Goal: Task Accomplishment & Management: Use online tool/utility

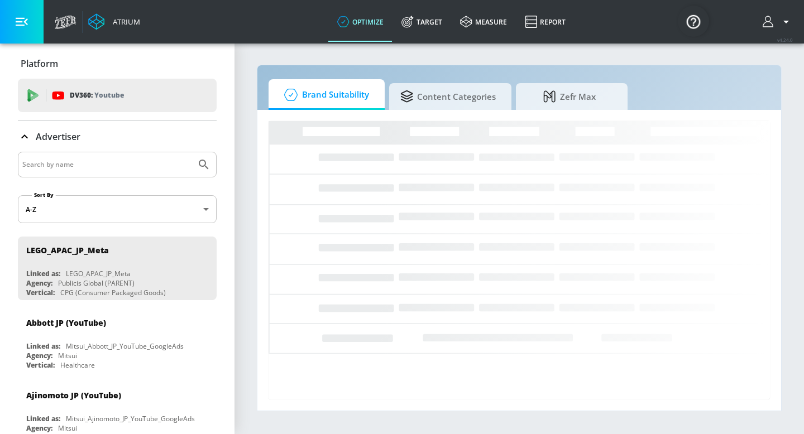
click at [78, 157] on input "Search by name" at bounding box center [106, 164] width 169 height 15
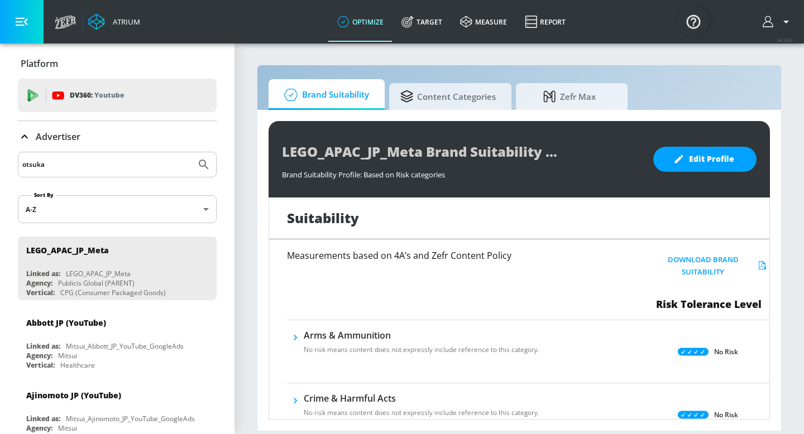
type input "otsuka"
click at [192, 152] on button "Submit Search" at bounding box center [204, 164] width 25 height 25
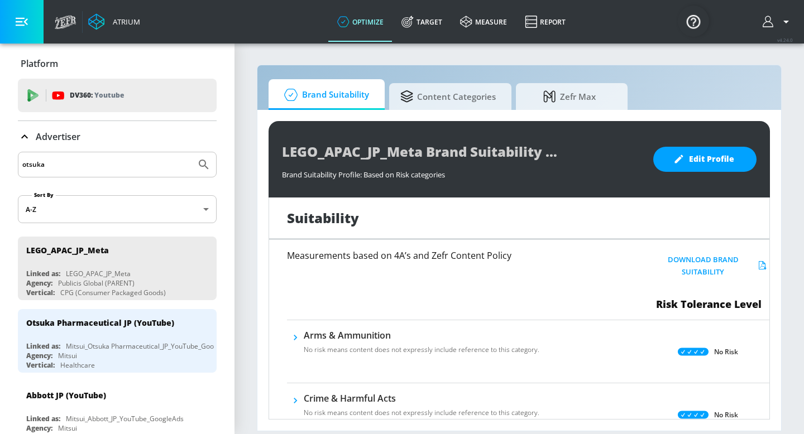
scroll to position [59, 0]
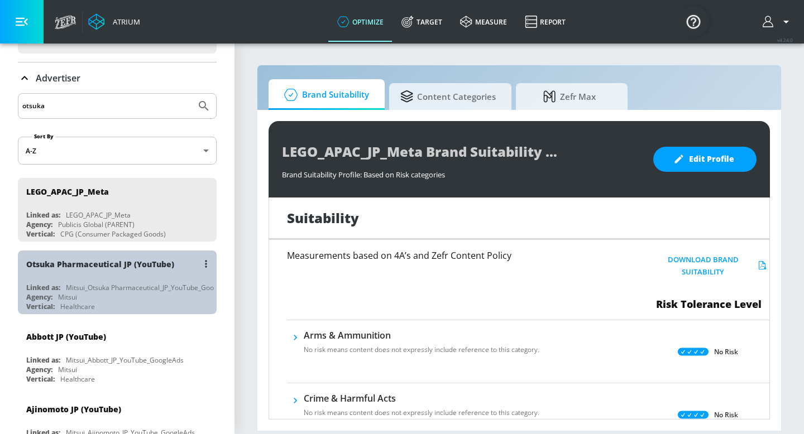
click at [68, 290] on div "Mitsui_Otsuka Pharmaceutical_JP_YouTube_GoogleAds" at bounding box center [150, 287] width 169 height 9
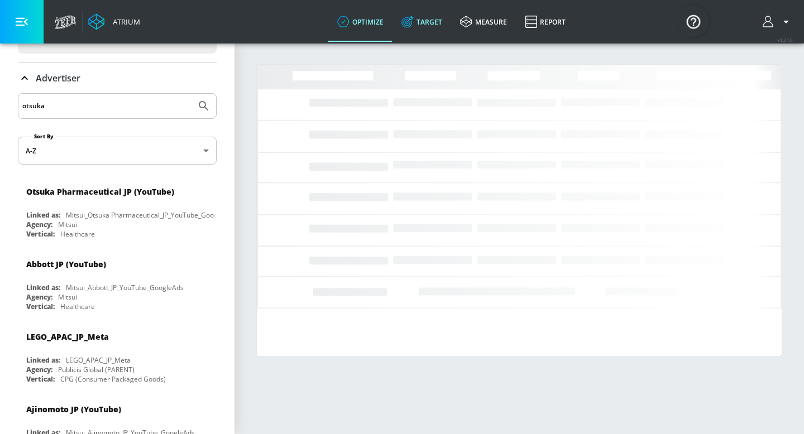
click at [417, 28] on link "Target" at bounding box center [422, 22] width 59 height 40
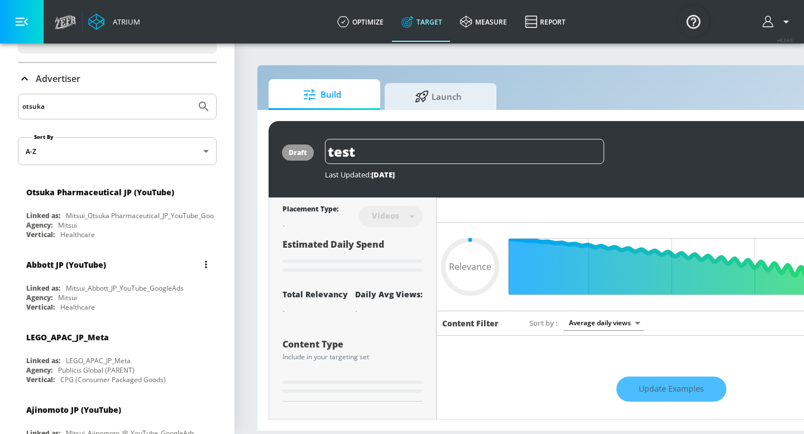
type input "0.52"
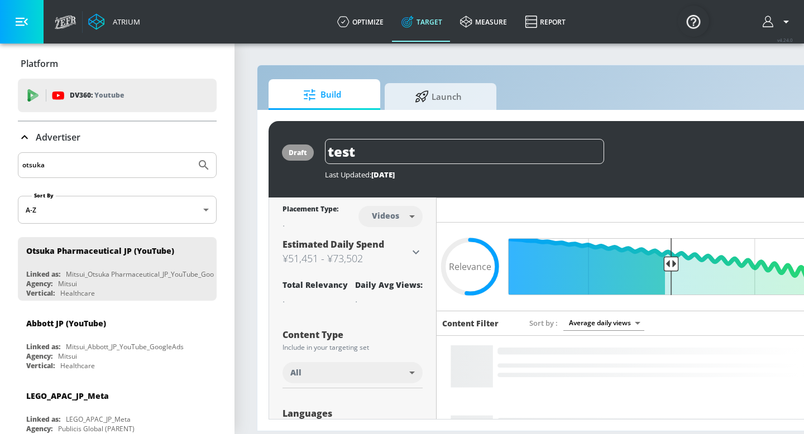
click at [44, 138] on p "Advertiser" at bounding box center [58, 137] width 45 height 12
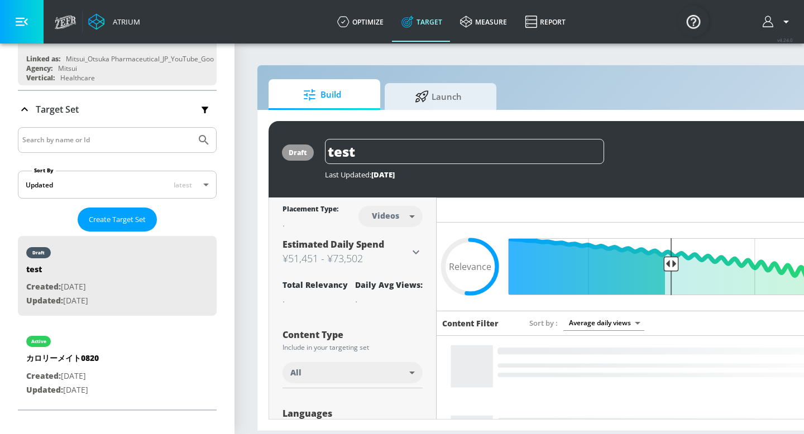
scroll to position [181, 0]
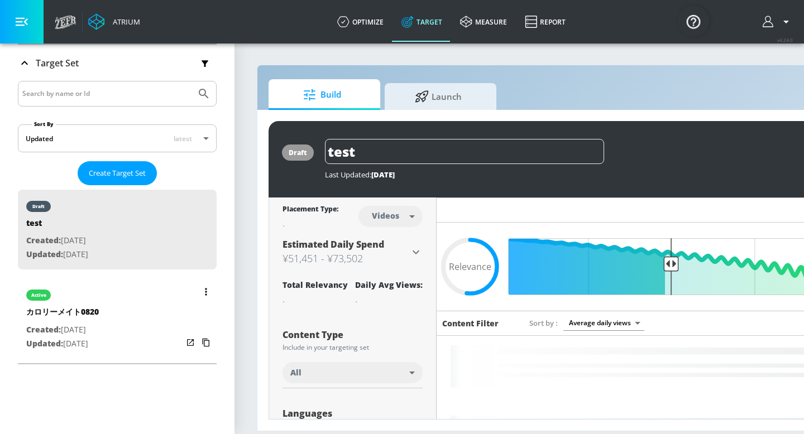
click at [99, 305] on div "active" at bounding box center [62, 293] width 73 height 28
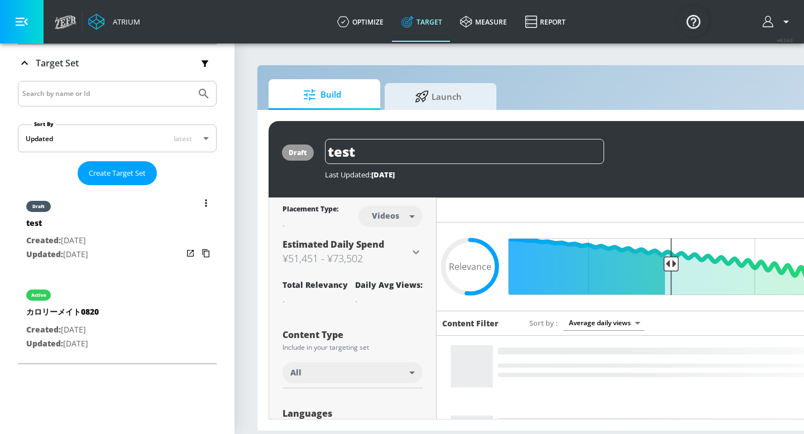
type input "カロリーメイト0820"
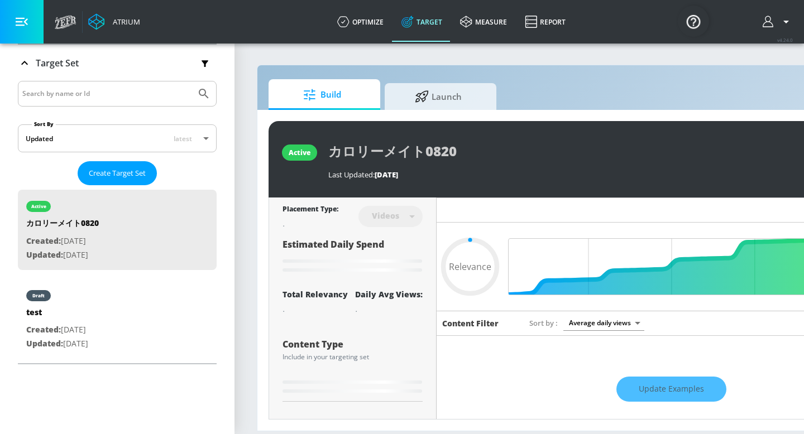
type input "0.6"
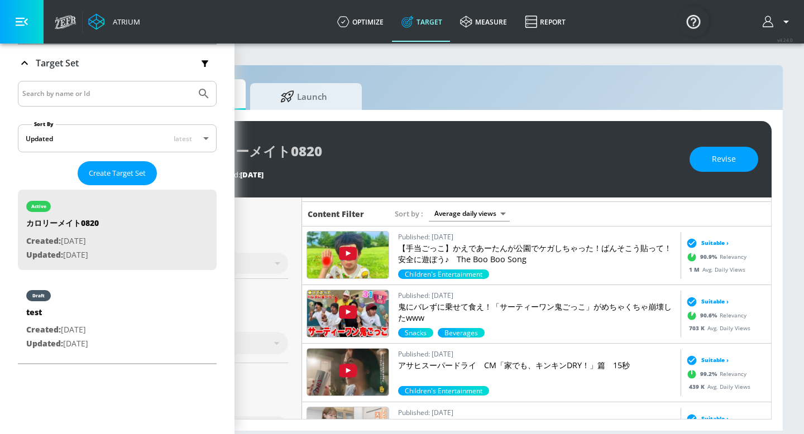
scroll to position [0, 136]
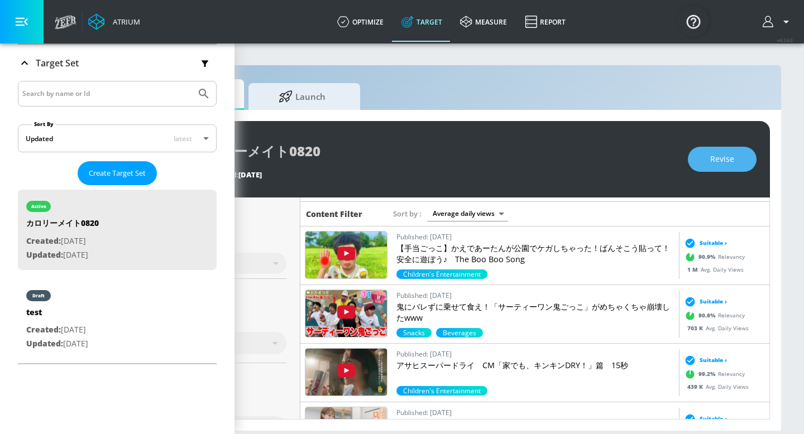
click at [731, 159] on span "Revise" at bounding box center [722, 159] width 24 height 14
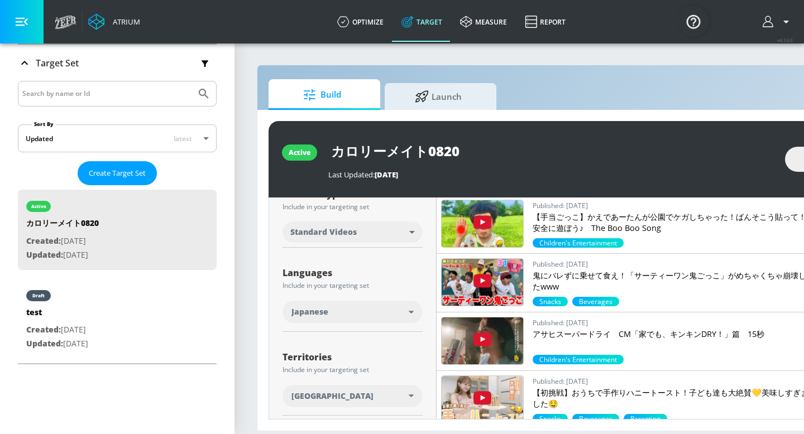
scroll to position [61, 0]
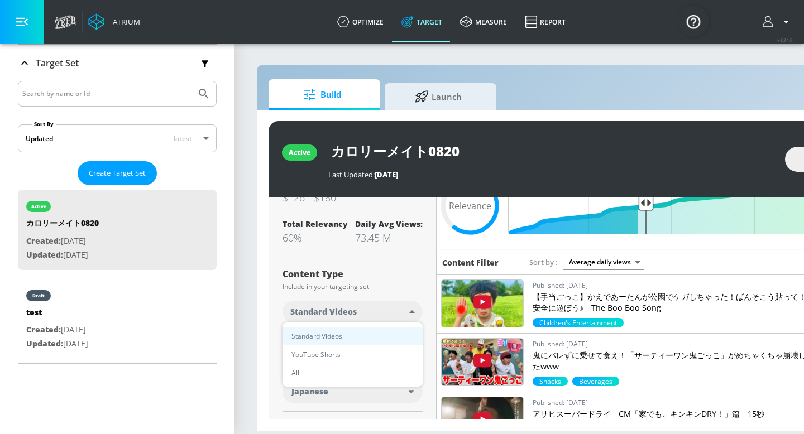
click at [415, 312] on body "Atrium optimize Target measure Report optimize Target measure Report v 4.24.0 P…" at bounding box center [402, 217] width 804 height 434
click at [417, 277] on div at bounding box center [402, 217] width 804 height 434
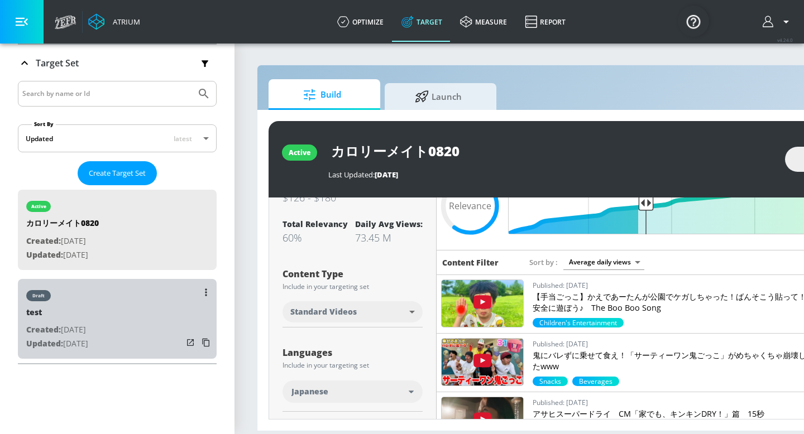
click at [88, 329] on p "Created: [DATE]" at bounding box center [57, 330] width 62 height 14
type input "test"
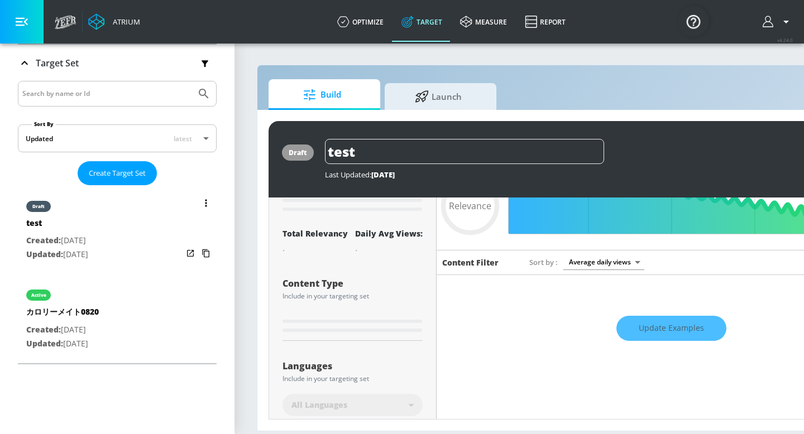
scroll to position [48, 0]
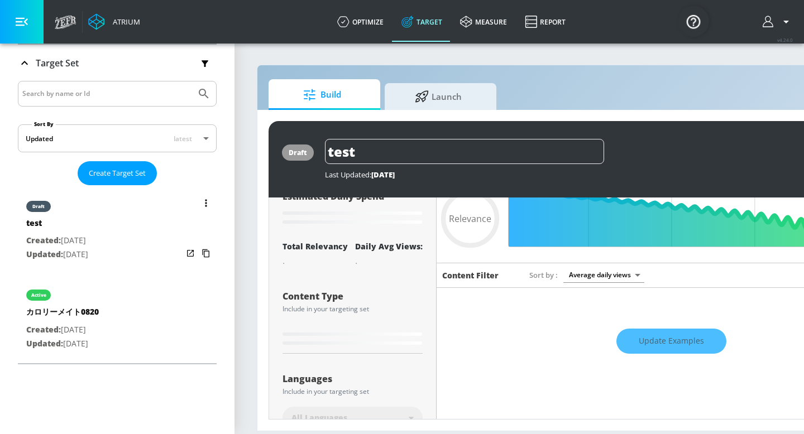
type input "0.52"
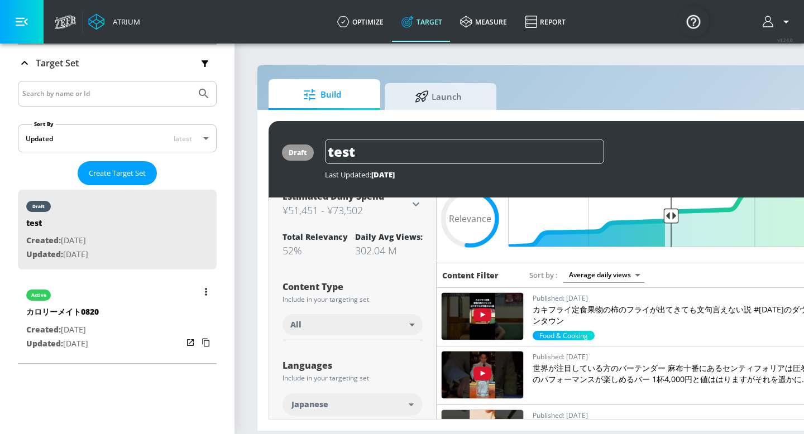
click at [118, 326] on div "active カロリーメイト0820 Created: [DATE] Updated: [DATE]" at bounding box center [117, 319] width 199 height 80
type input "カロリーメイト0820"
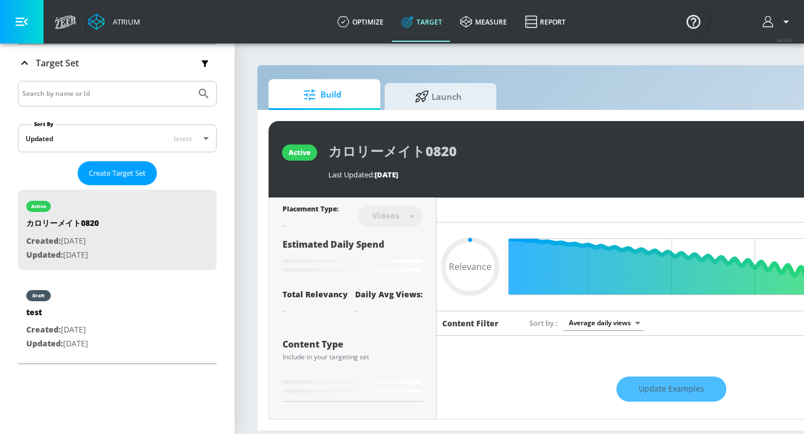
type input "0.6"
